Goal: Navigation & Orientation: Find specific page/section

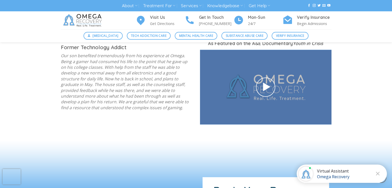
scroll to position [700, 0]
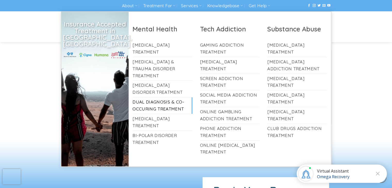
click at [157, 99] on link "Dual Diagnosis & Co-Occuring Treatment" at bounding box center [163, 105] width 60 height 16
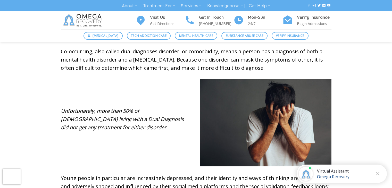
scroll to position [191, 0]
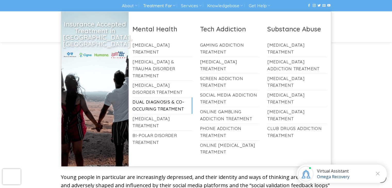
click at [170, 4] on link "Treatment For" at bounding box center [159, 6] width 32 height 10
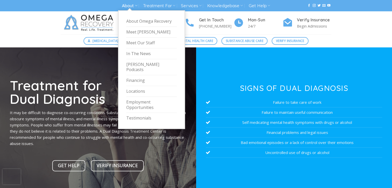
click at [132, 6] on link "About" at bounding box center [129, 6] width 15 height 10
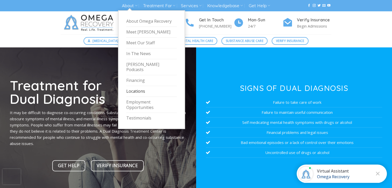
click at [133, 87] on link "Locations" at bounding box center [151, 91] width 51 height 11
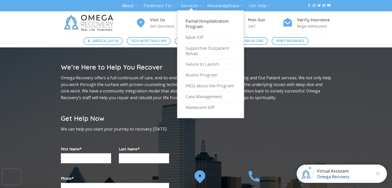
click at [199, 22] on link "Partial Hospitalization Program" at bounding box center [210, 24] width 51 height 16
